Goal: Use online tool/utility: Utilize a website feature to perform a specific function

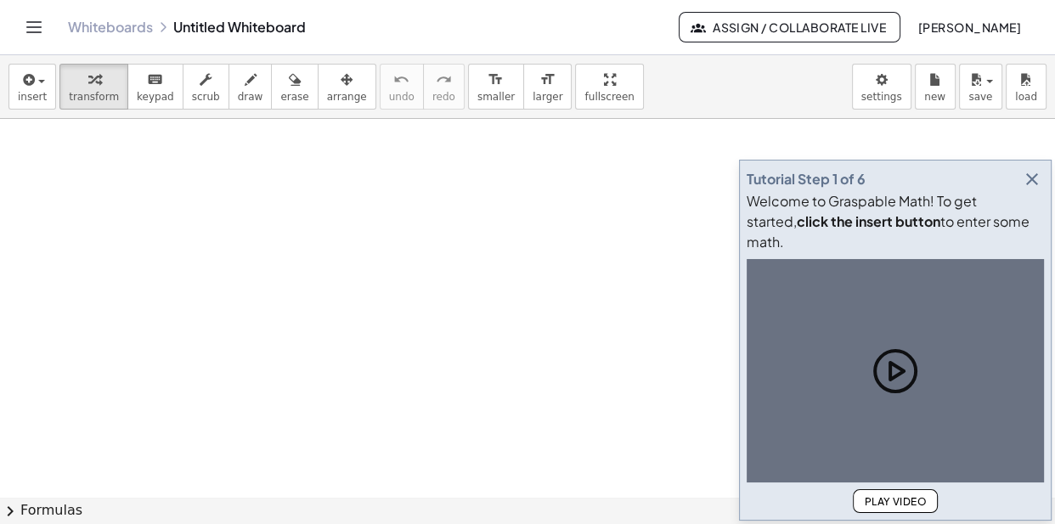
click at [1031, 189] on icon "button" at bounding box center [1032, 179] width 20 height 20
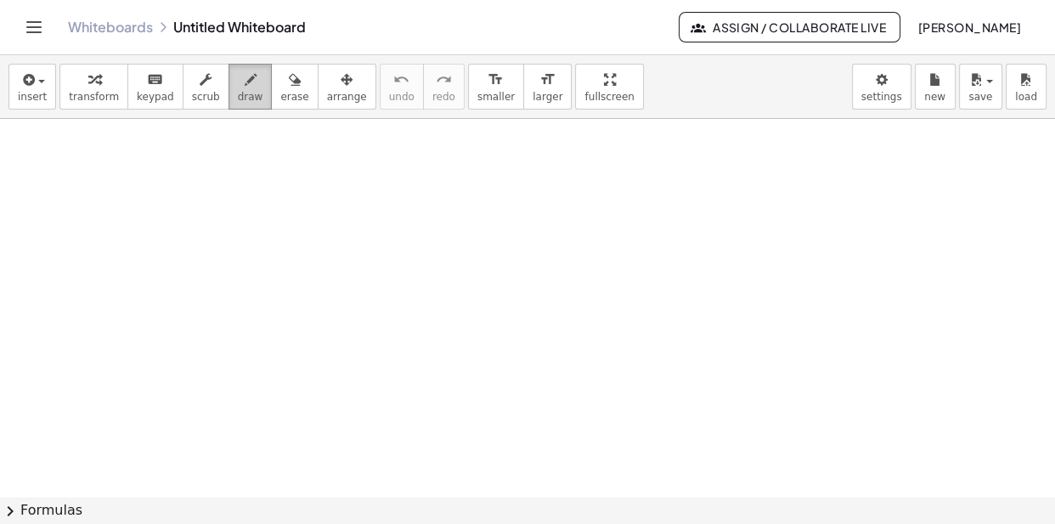
click at [245, 75] on icon "button" at bounding box center [251, 80] width 12 height 20
click at [967, 12] on button "[PERSON_NAME]" at bounding box center [969, 27] width 131 height 31
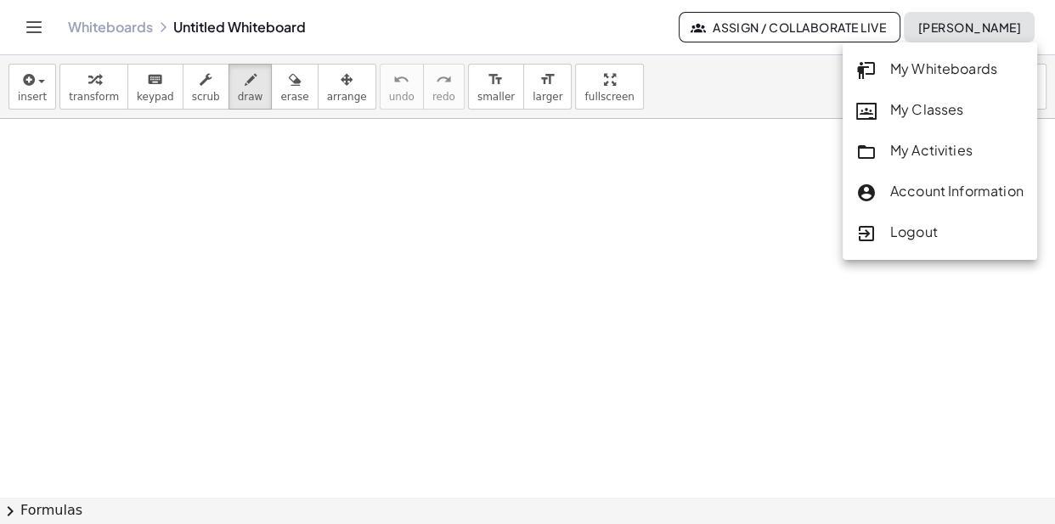
click at [952, 3] on div "Whiteboards Untitled Whiteboard Assign / Collaborate Live [PERSON_NAME]" at bounding box center [527, 27] width 1014 height 54
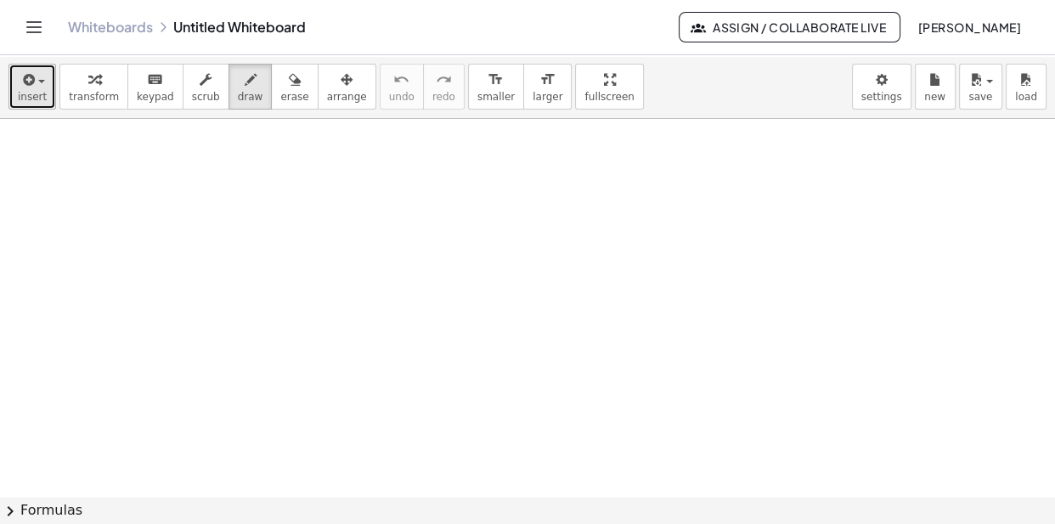
click at [34, 86] on div "button" at bounding box center [32, 79] width 29 height 20
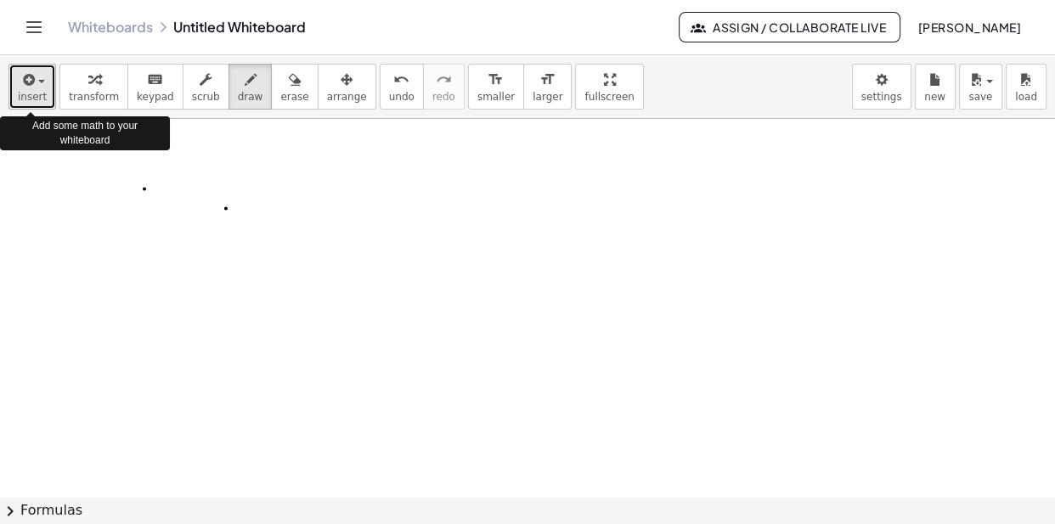
click at [37, 96] on span "insert" at bounding box center [32, 97] width 29 height 12
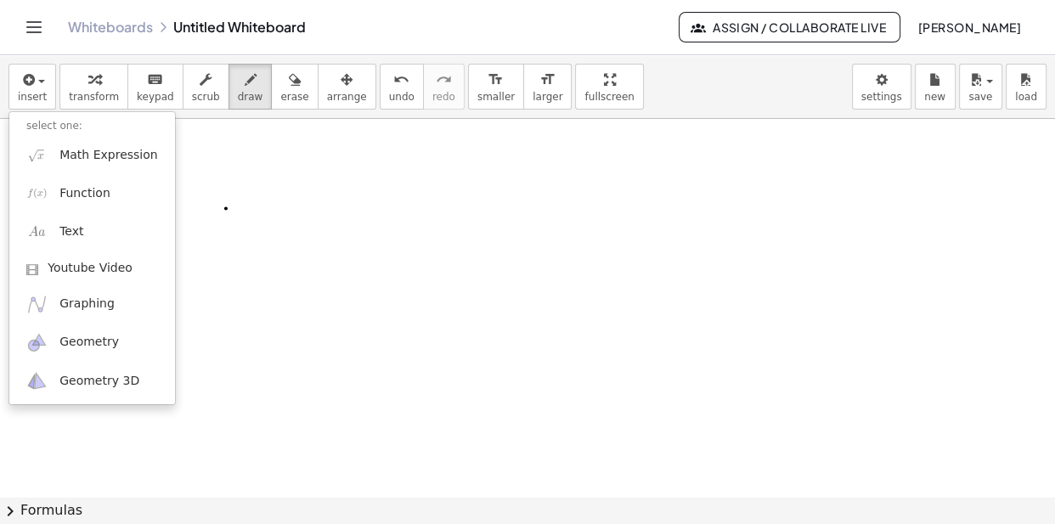
click at [32, 22] on icon "Toggle navigation" at bounding box center [34, 27] width 14 height 10
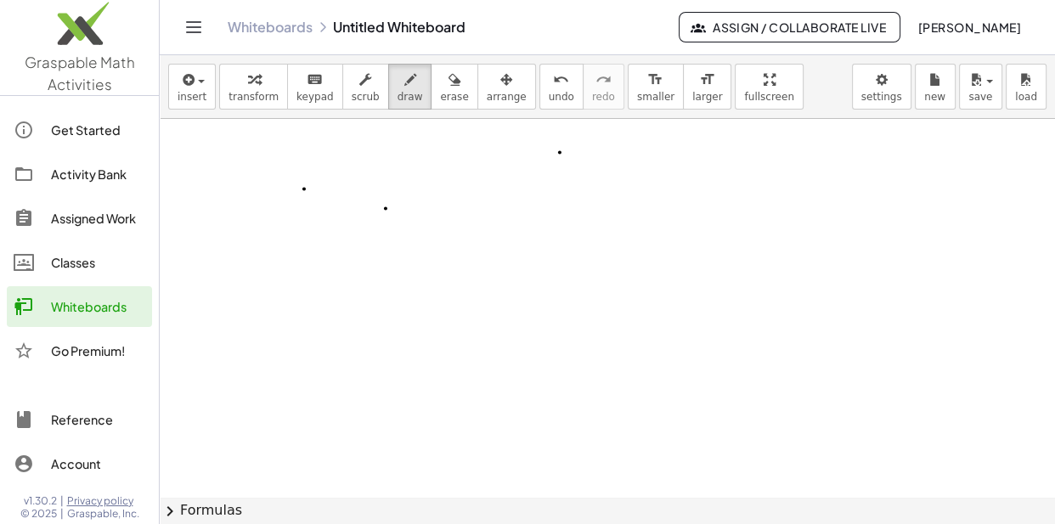
click at [193, 23] on icon "Toggle navigation" at bounding box center [193, 27] width 20 height 20
